Goal: Task Accomplishment & Management: Use online tool/utility

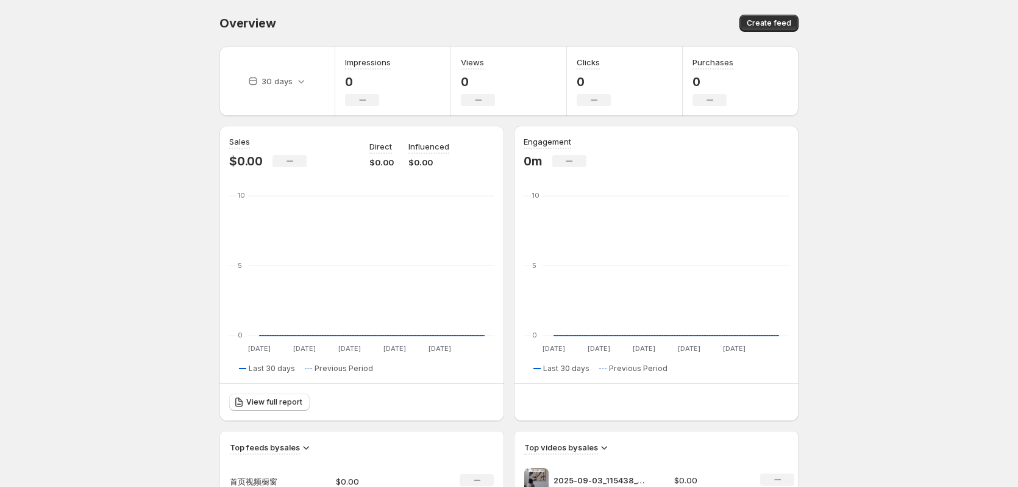
scroll to position [244, 0]
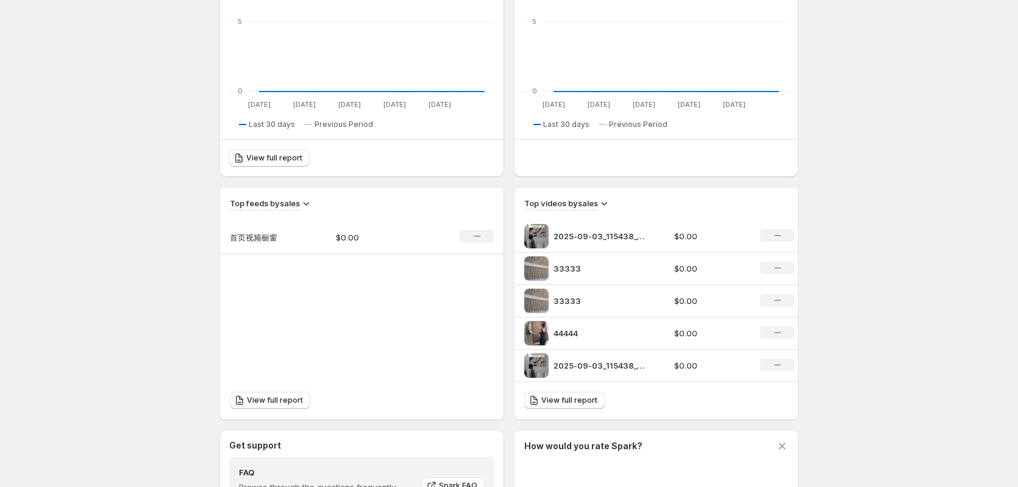
click at [294, 236] on td "首页视频橱窗" at bounding box center [273, 237] width 106 height 34
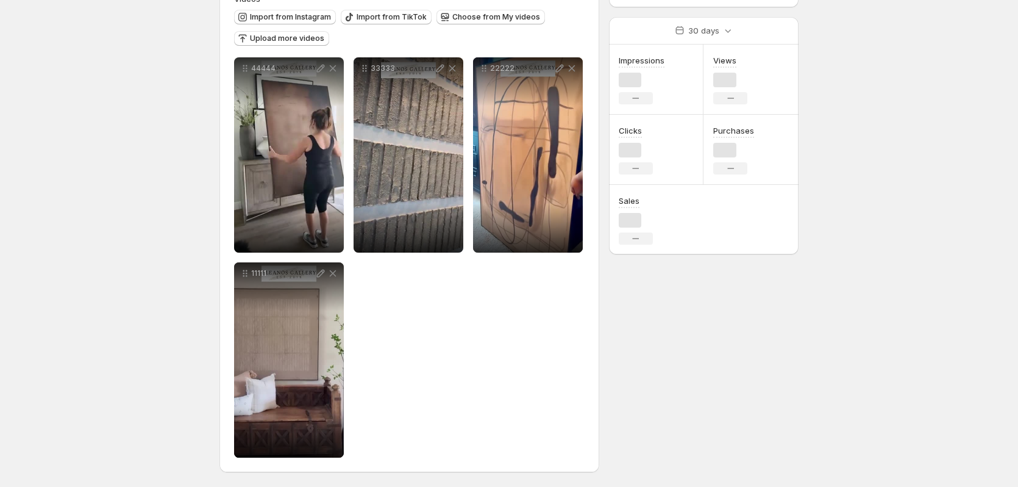
scroll to position [0, 0]
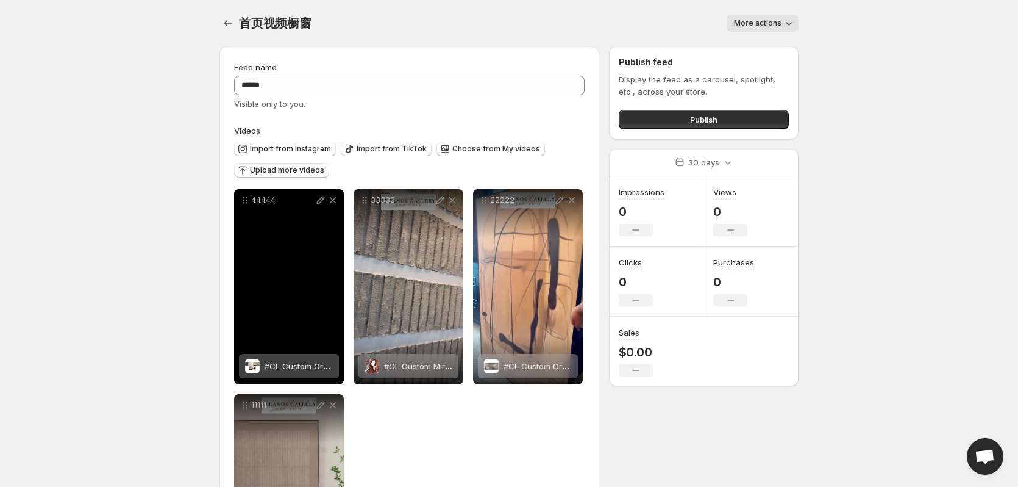
click at [292, 267] on div "44444" at bounding box center [289, 286] width 110 height 195
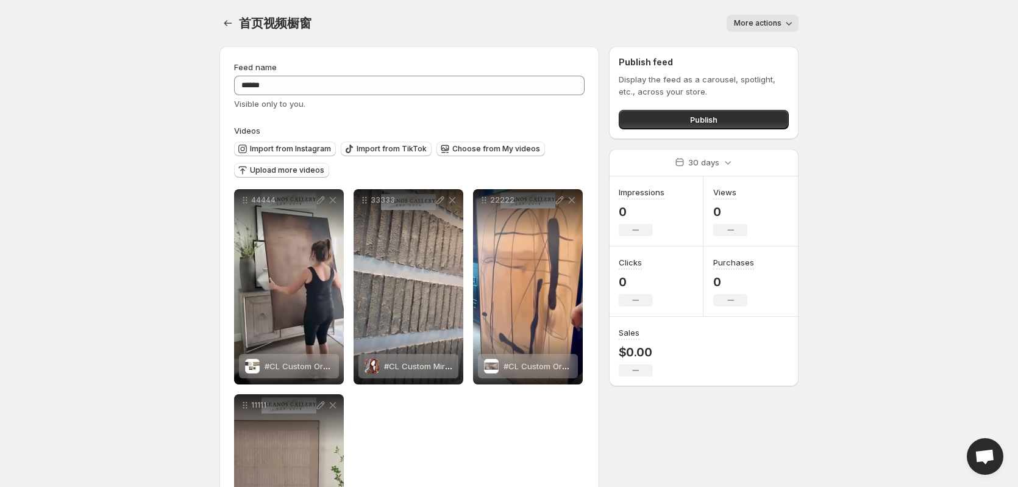
click at [234, 7] on div "首页视频橱窗. This page is ready 首页视频橱窗 More actions More actions More actions" at bounding box center [508, 23] width 579 height 46
click at [368, 2] on div "首页视频橱窗. This page is ready 首页视频橱窗 More actions More actions More actions" at bounding box center [508, 23] width 579 height 46
click at [353, 10] on div "首页视频橱窗. This page is ready 首页视频橱窗 More actions More actions More actions" at bounding box center [508, 23] width 579 height 46
click at [285, 167] on span "Upload more videos" at bounding box center [287, 170] width 74 height 10
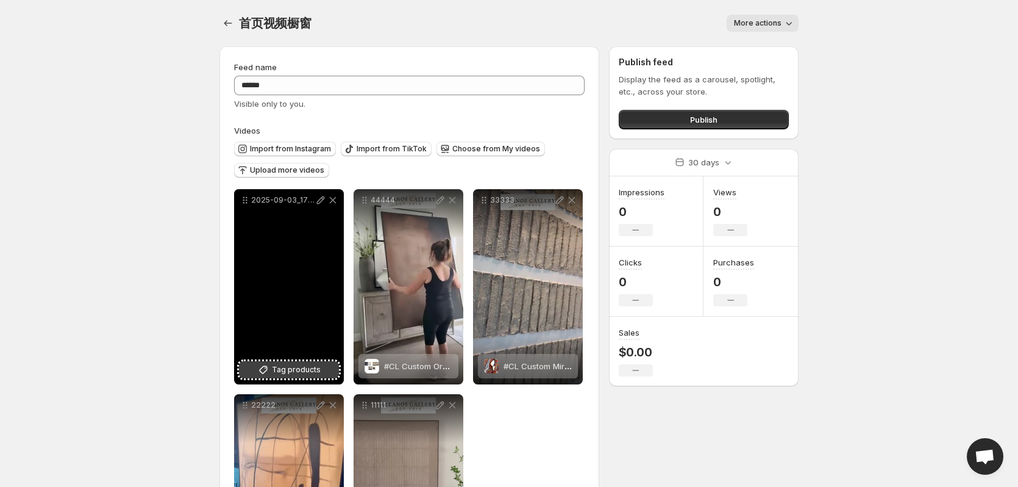
click at [288, 375] on span "Tag products" at bounding box center [296, 369] width 49 height 12
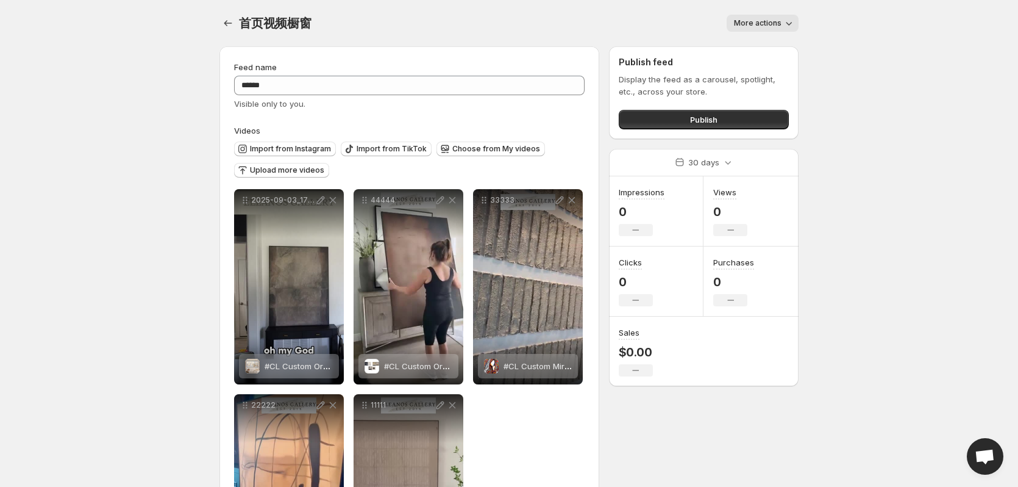
click at [144, 208] on body "**********" at bounding box center [509, 243] width 1018 height 487
